Goal: Use online tool/utility: Utilize a website feature to perform a specific function

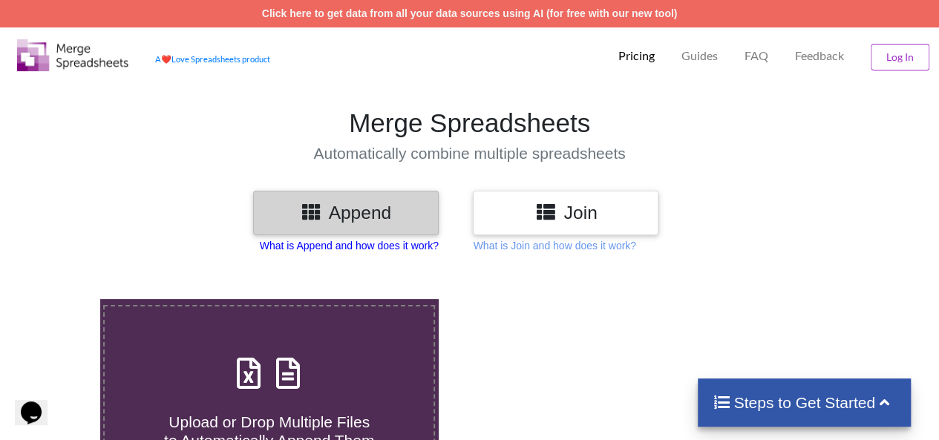
click at [355, 246] on p "What is Append and how does it work?" at bounding box center [349, 245] width 179 height 15
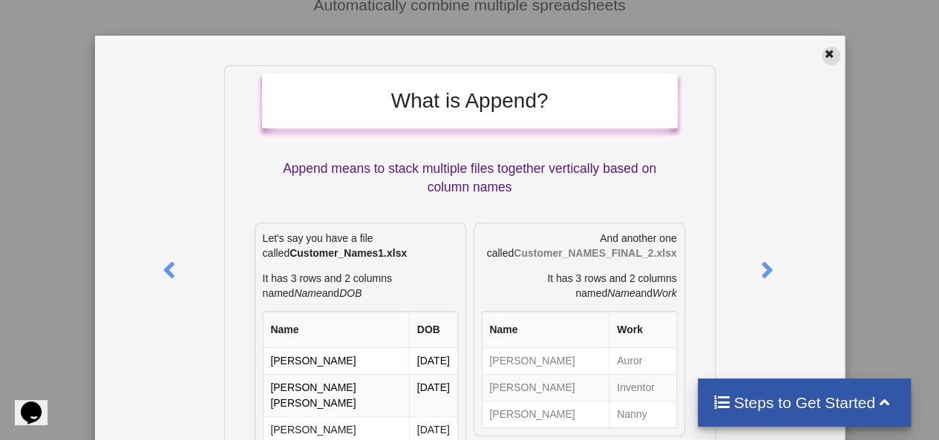
click at [823, 54] on icon at bounding box center [829, 52] width 13 height 10
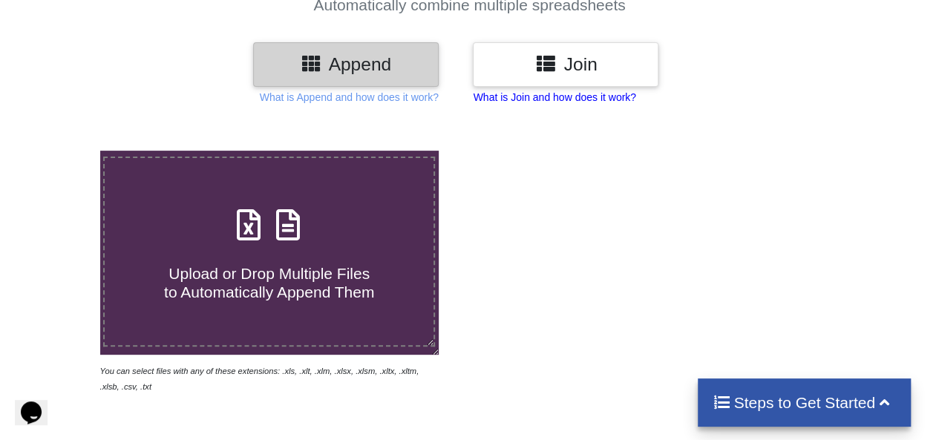
click at [611, 97] on p "What is Join and how does it work?" at bounding box center [554, 97] width 163 height 15
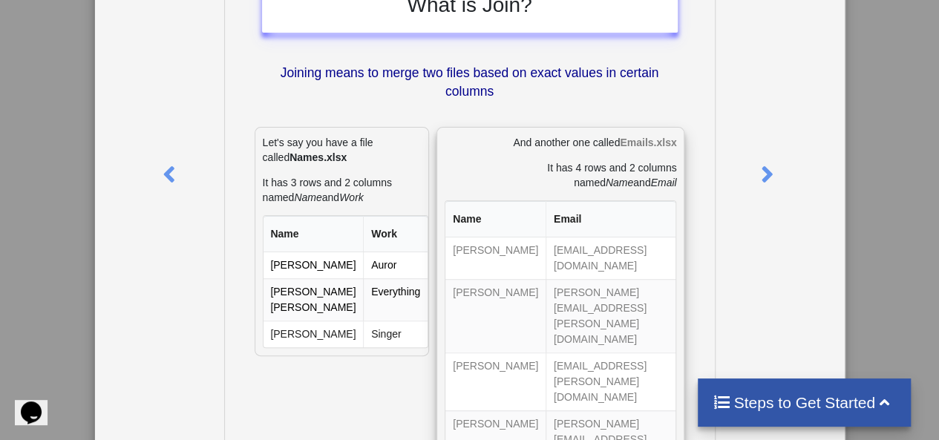
scroll to position [74, 0]
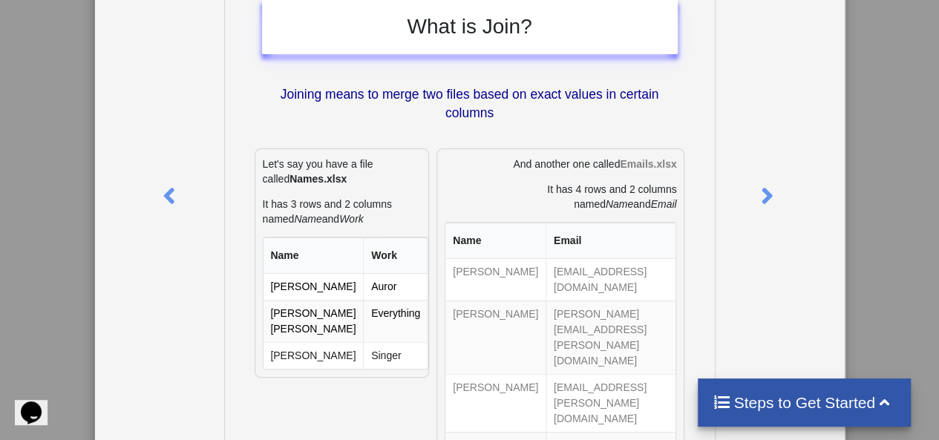
click at [841, 157] on div "What is Join? Joining means to merge two files based on exact values in certain…" at bounding box center [469, 220] width 939 height 440
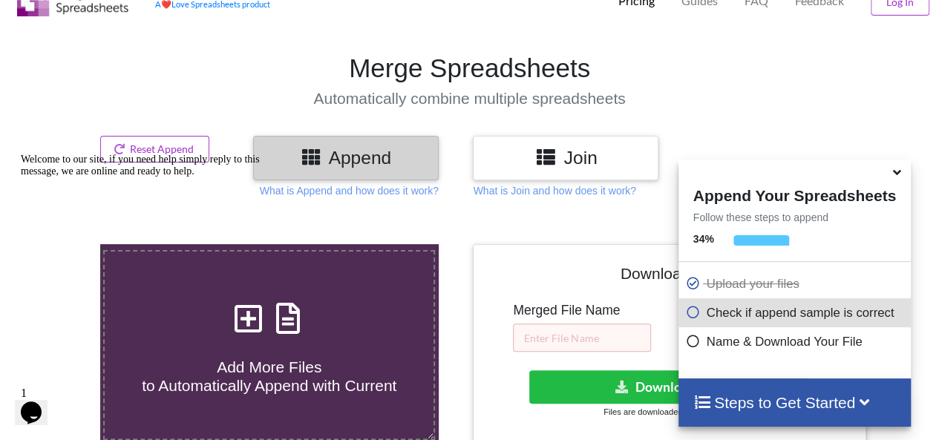
scroll to position [0, 0]
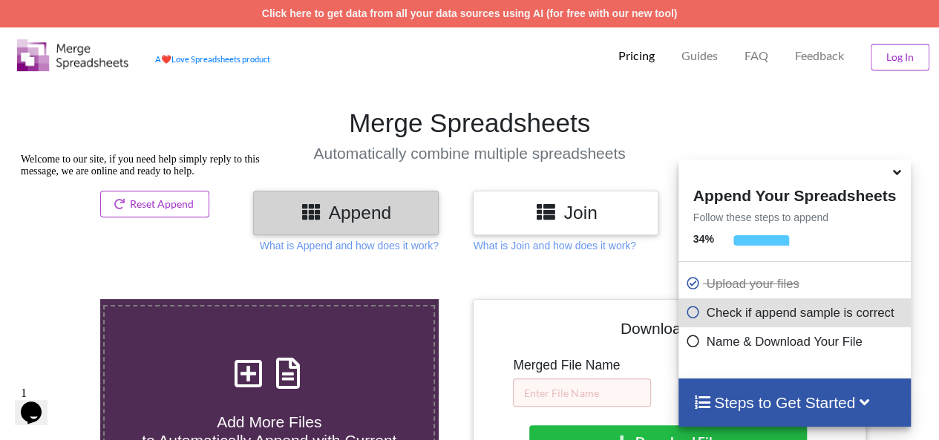
click at [623, 221] on h3 "Join" at bounding box center [565, 213] width 163 height 22
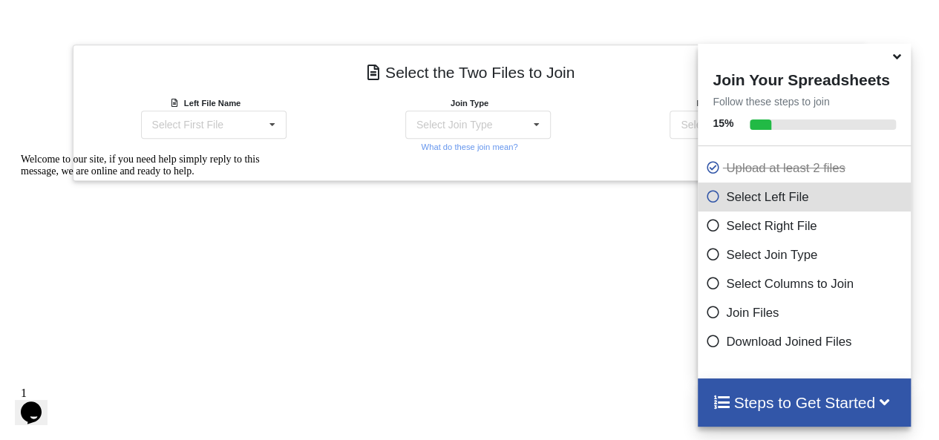
scroll to position [469, 0]
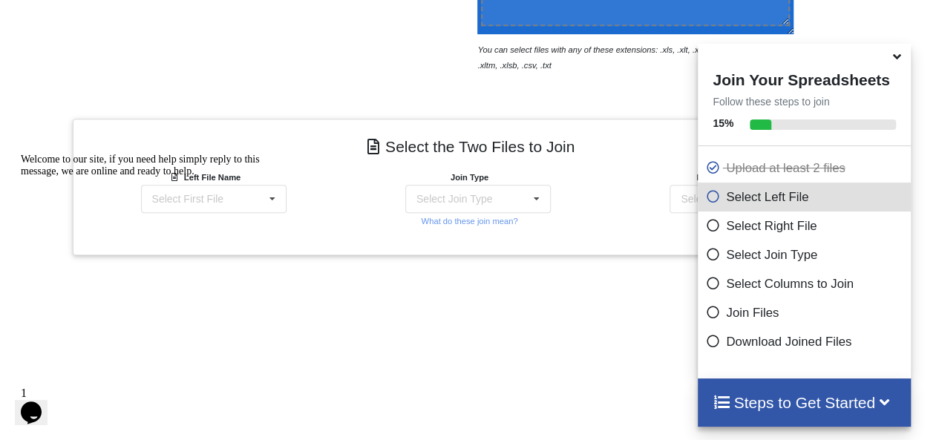
click at [705, 200] on icon at bounding box center [712, 194] width 15 height 13
click at [277, 177] on div "Welcome to our site, if you need help simply reply to this message, we are onli…" at bounding box center [154, 166] width 267 height 24
click at [270, 177] on div "Welcome to our site, if you need help simply reply to this message, we are onli…" at bounding box center [154, 166] width 267 height 24
click at [542, 201] on icon at bounding box center [537, 199] width 22 height 27
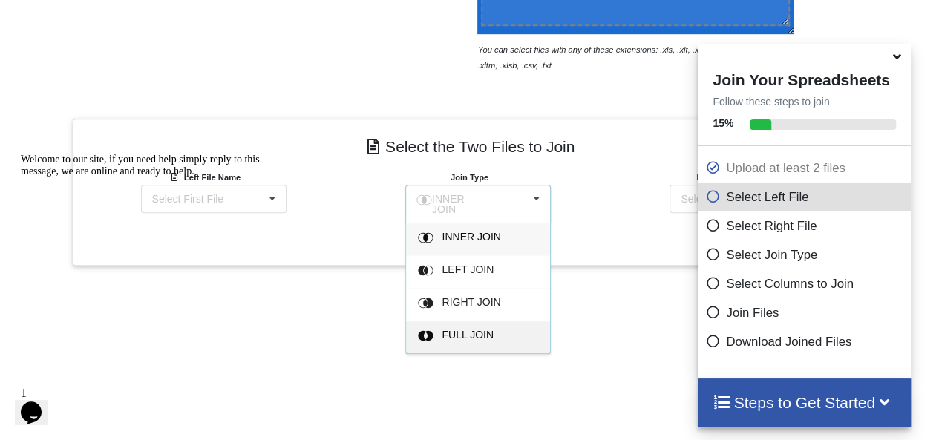
click at [477, 329] on span "FULL JOIN" at bounding box center [468, 335] width 52 height 12
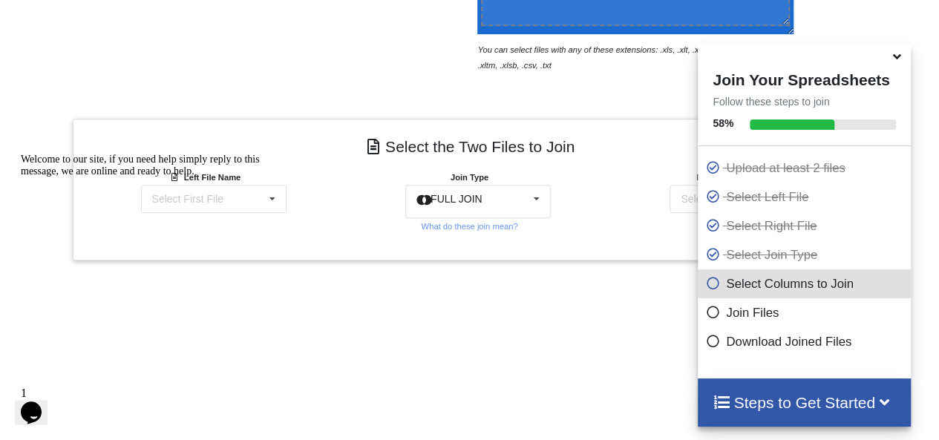
click at [894, 61] on icon at bounding box center [897, 54] width 16 height 13
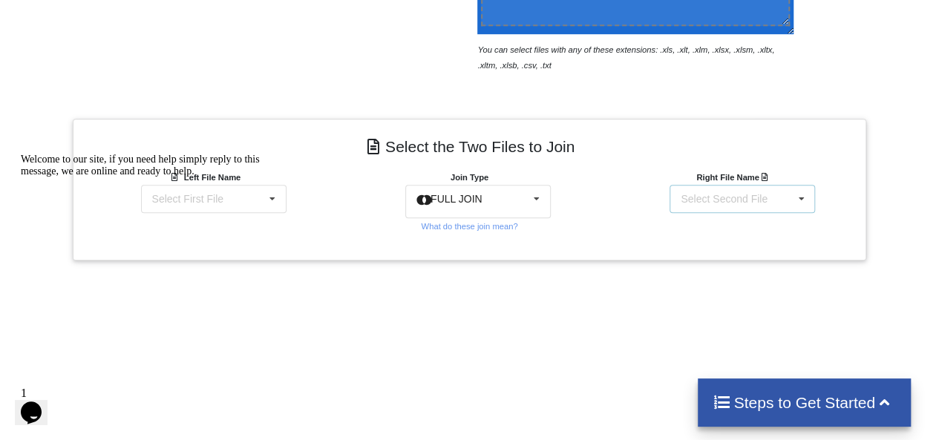
click at [781, 203] on div "Select Second File PatientCount_MSC_March 2020.xlsx : Patient Visits PatientCou…" at bounding box center [743, 199] width 146 height 28
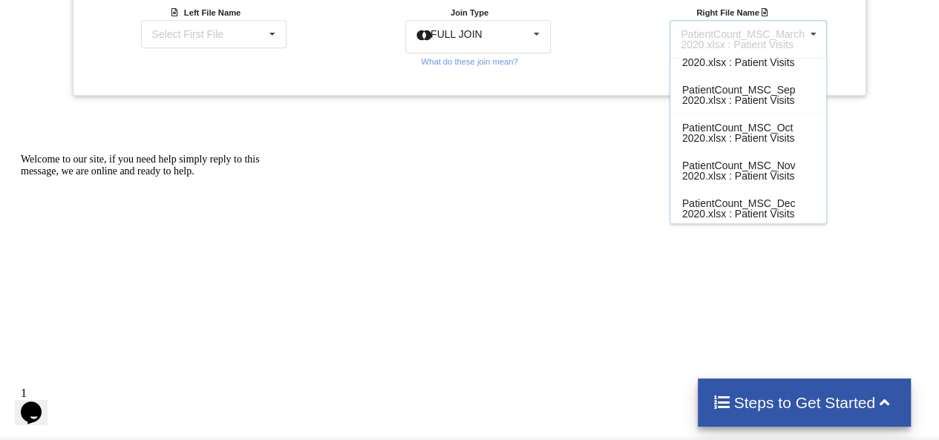
scroll to position [647, 0]
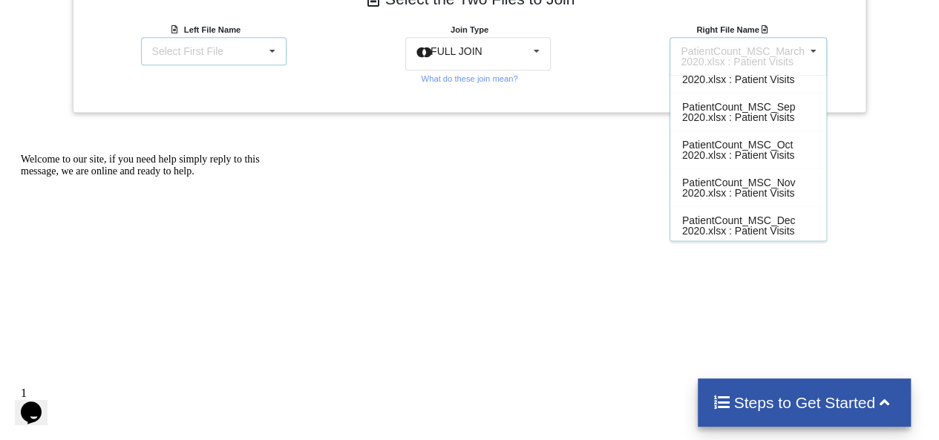
click at [273, 43] on icon at bounding box center [272, 51] width 22 height 27
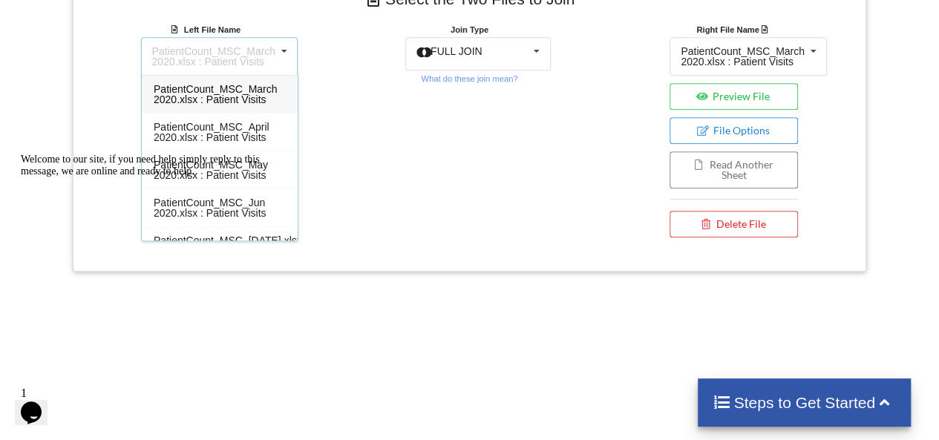
click at [250, 85] on span "PatientCount_MSC_March 2020.xlsx : Patient Visits" at bounding box center [216, 94] width 124 height 22
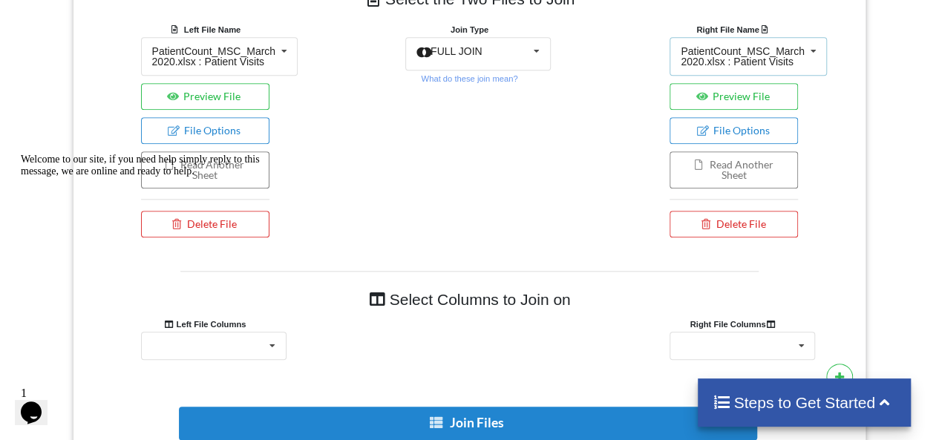
click at [782, 59] on div "PatientCount_MSC_March 2020.xlsx : Patient Visits" at bounding box center [743, 56] width 124 height 21
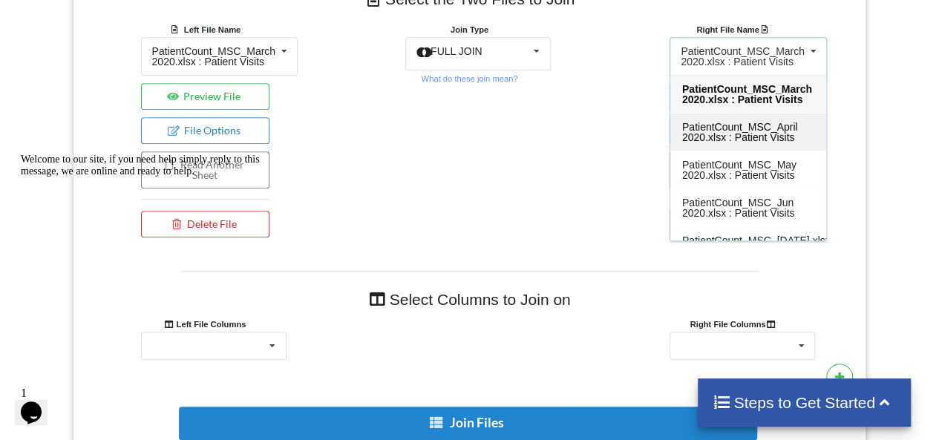
click at [756, 121] on span "PatientCount_MSC_April 2020.xlsx : Patient Visits" at bounding box center [740, 132] width 116 height 22
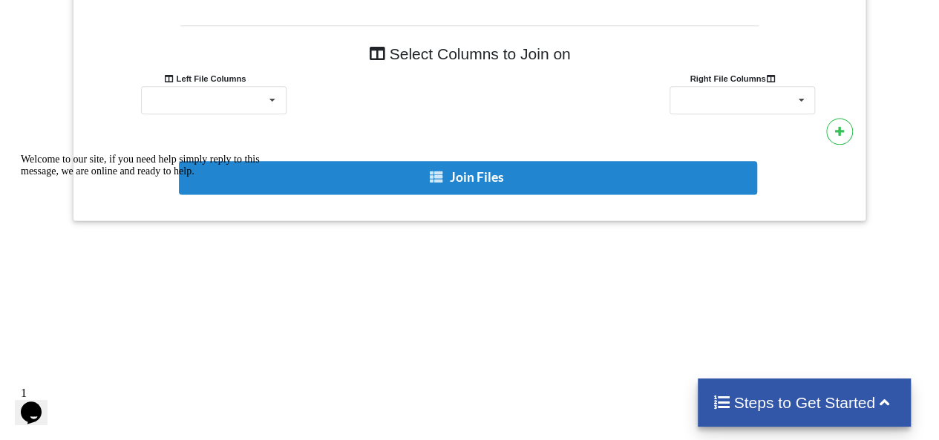
scroll to position [870, 0]
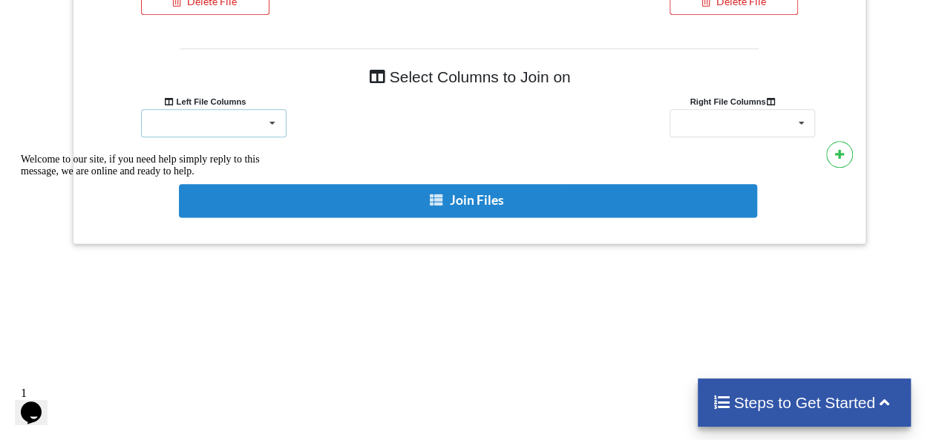
click at [277, 120] on icon at bounding box center [272, 123] width 22 height 27
click at [700, 117] on div "DATE [DATE] 00:00:00 [DATE] 00:00:00 [DATE] 00:00:00 [DATE] 00:00:00 [DATE] 00:…" at bounding box center [743, 123] width 146 height 28
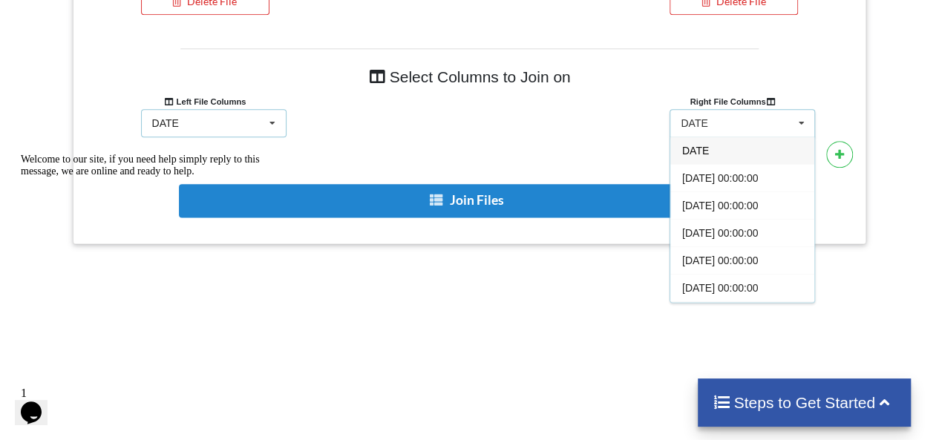
click at [259, 113] on div "DATE DATE [DATE] 00:00:00 [DATE] 00:00:00 [DATE] 00:00:00 [DATE] 00:00:00 [DATE…" at bounding box center [214, 123] width 146 height 28
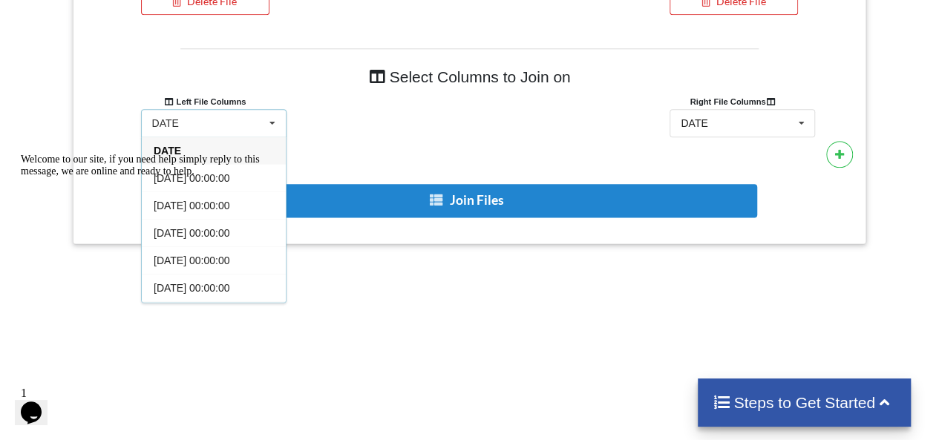
click at [215, 173] on div "Welcome to our site, if you need help simply reply to this message, we are onli…" at bounding box center [154, 166] width 267 height 24
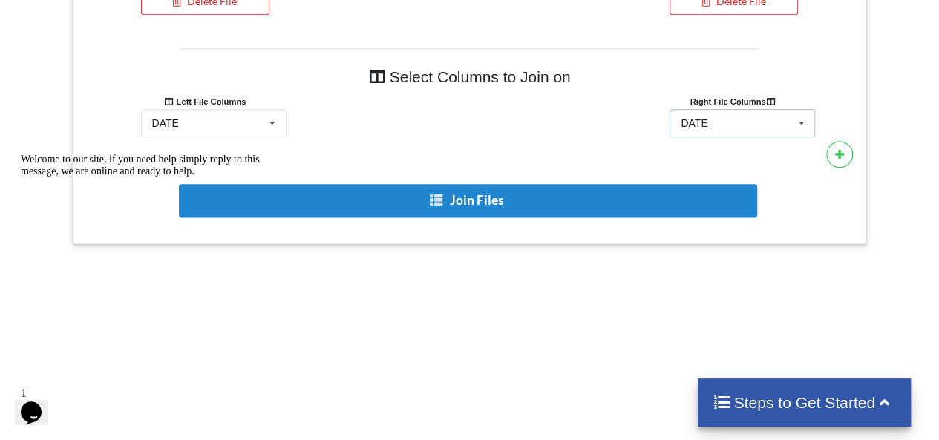
click at [774, 119] on div "DATE DATE [DATE] 00:00:00 [DATE] 00:00:00 [DATE] 00:00:00 [DATE] 00:00:00 [DATE…" at bounding box center [743, 123] width 146 height 28
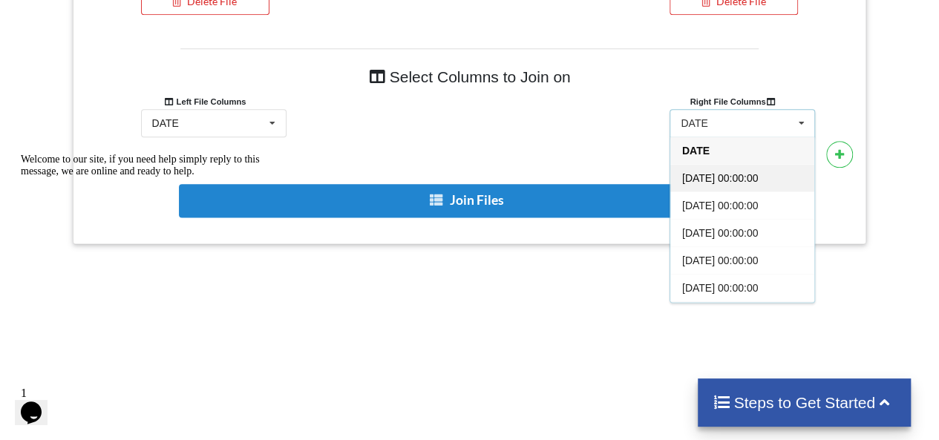
click at [759, 166] on div "[DATE] 00:00:00" at bounding box center [742, 177] width 144 height 27
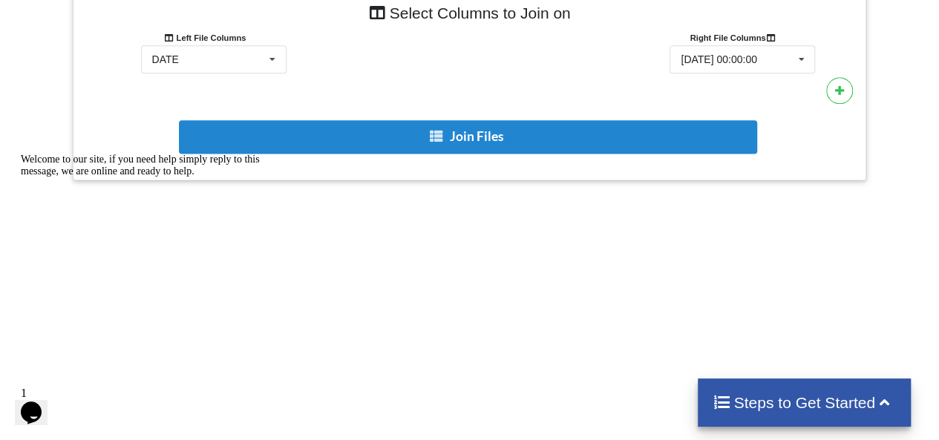
scroll to position [1019, 0]
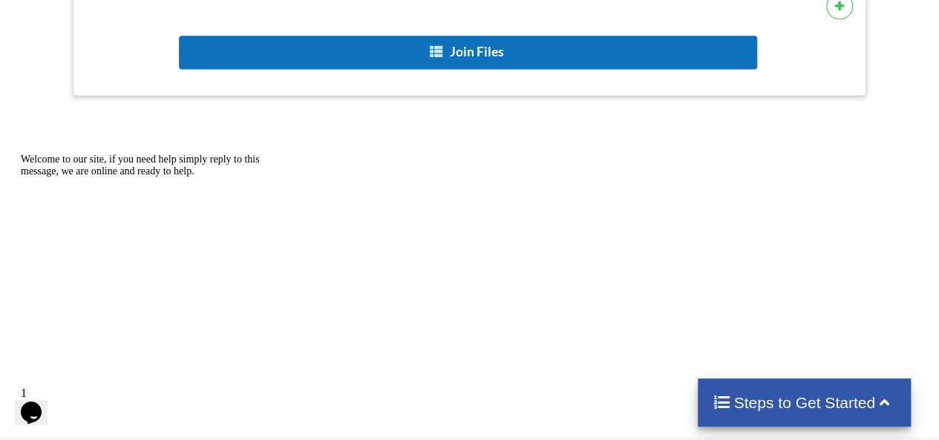
click at [540, 56] on button "Join Files" at bounding box center [468, 52] width 578 height 33
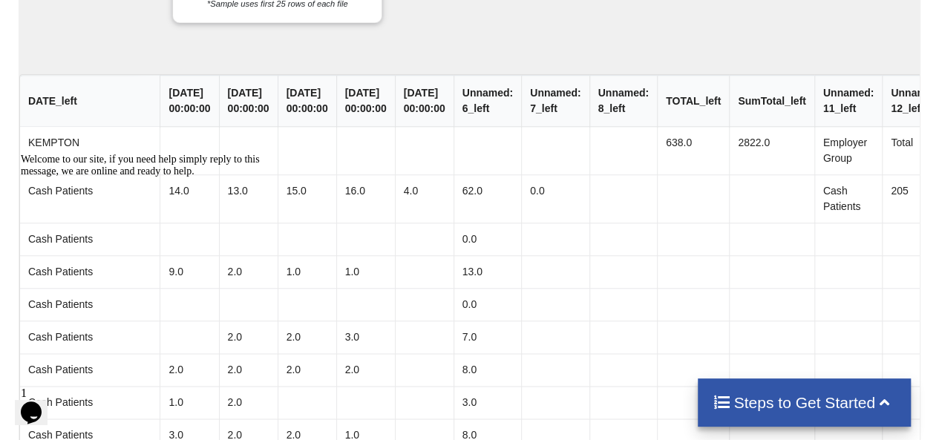
scroll to position [1316, 0]
